Goal: Find specific page/section: Find specific page/section

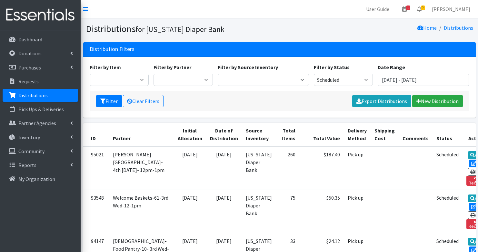
scroll to position [438, 0]
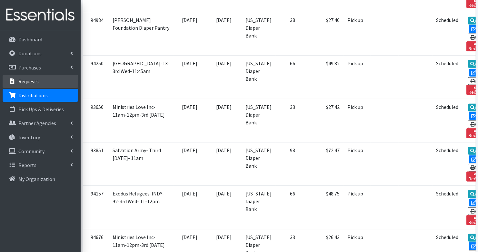
click at [21, 82] on p "Requests" at bounding box center [28, 81] width 20 height 6
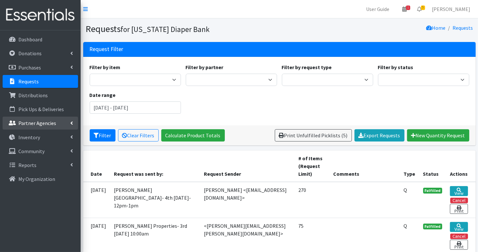
click at [51, 122] on p "Partner Agencies" at bounding box center [37, 123] width 38 height 6
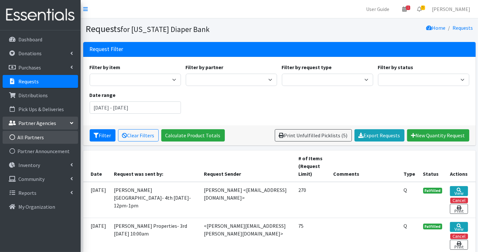
click at [42, 137] on link "All Partners" at bounding box center [41, 137] width 76 height 13
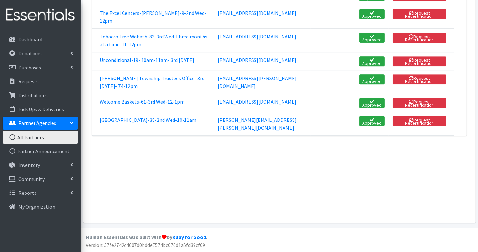
scroll to position [1630, 0]
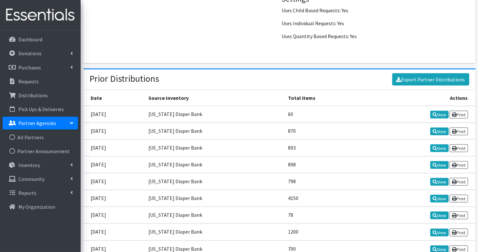
scroll to position [739, 0]
